Goal: Find specific page/section

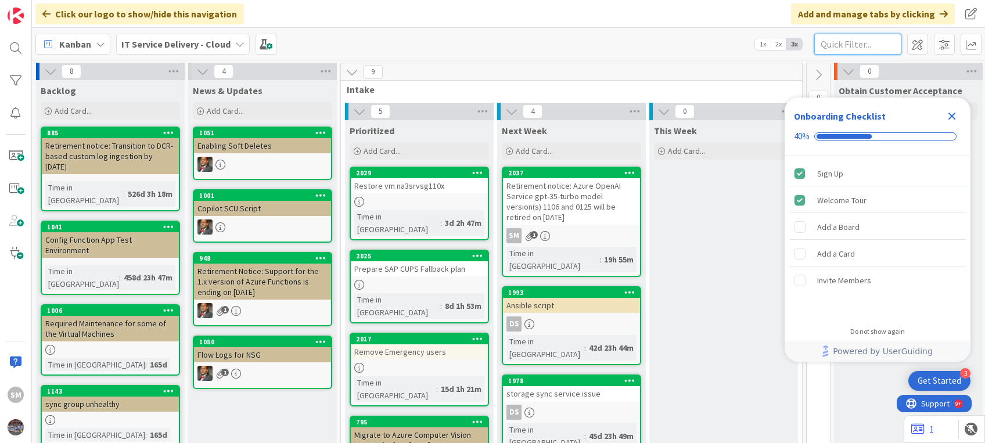
click at [842, 42] on input "text" at bounding box center [857, 44] width 87 height 21
click at [947, 114] on icon "Close Checklist" at bounding box center [952, 116] width 14 height 14
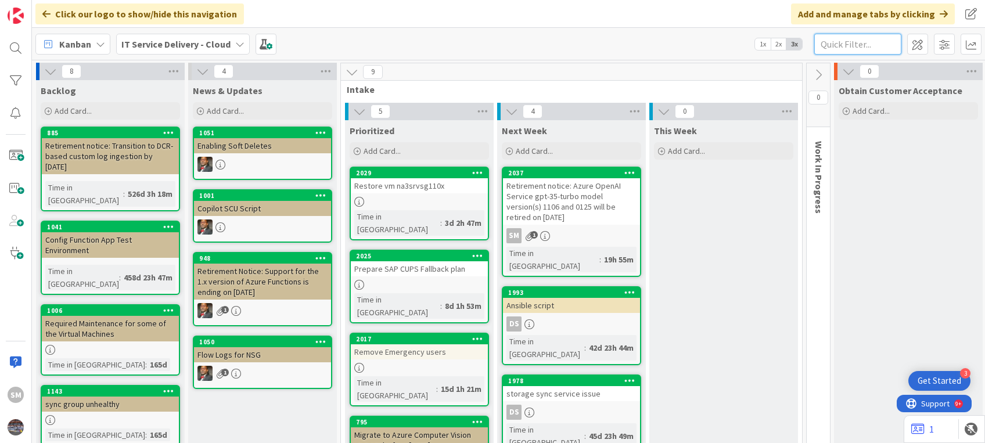
click at [834, 46] on input "text" at bounding box center [857, 44] width 87 height 21
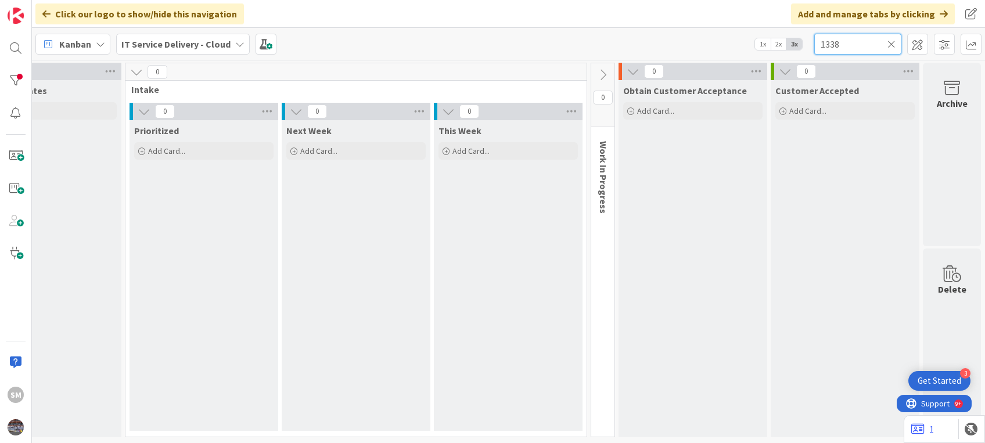
scroll to position [6, 227]
type input "1338"
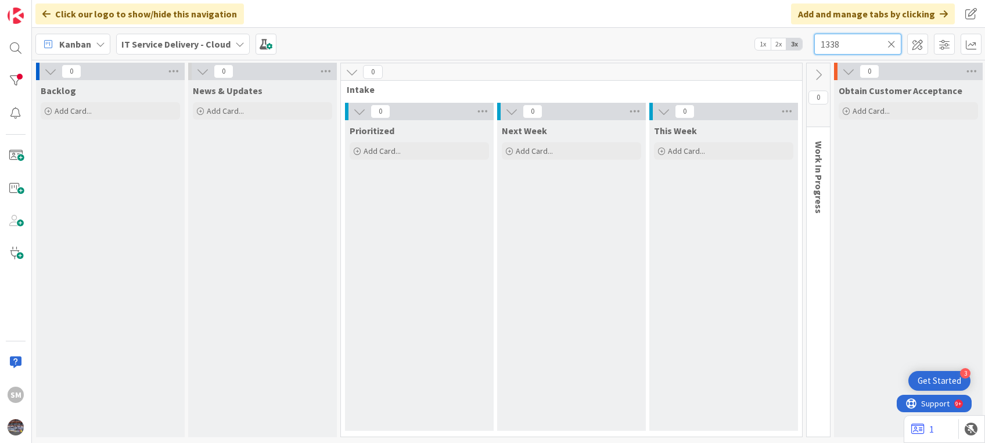
scroll to position [0, 0]
click at [893, 46] on icon at bounding box center [891, 44] width 8 height 10
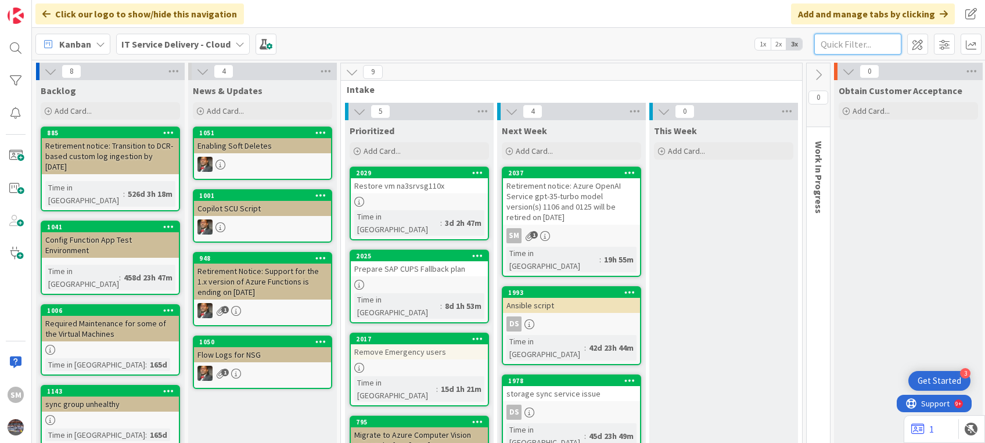
click at [855, 43] on input "text" at bounding box center [857, 44] width 87 height 21
click at [416, 363] on div at bounding box center [419, 368] width 137 height 10
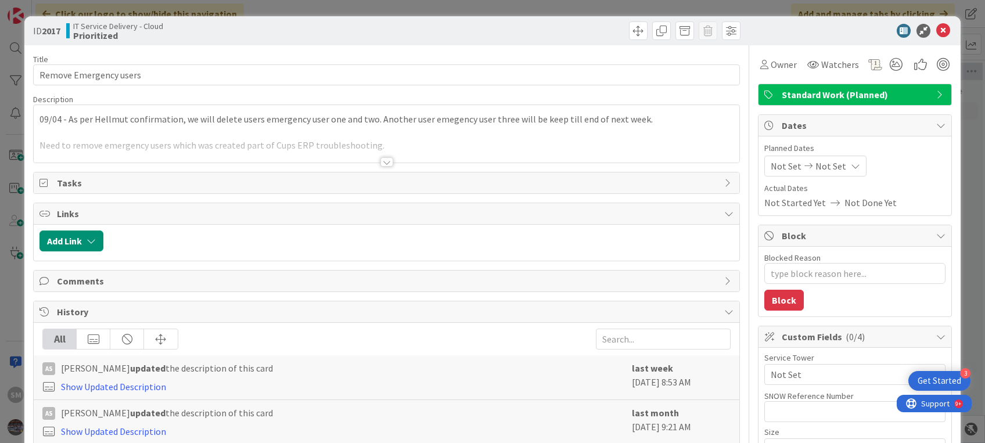
type textarea "x"
click at [936, 28] on icon at bounding box center [943, 31] width 14 height 14
